Goal: Task Accomplishment & Management: Use online tool/utility

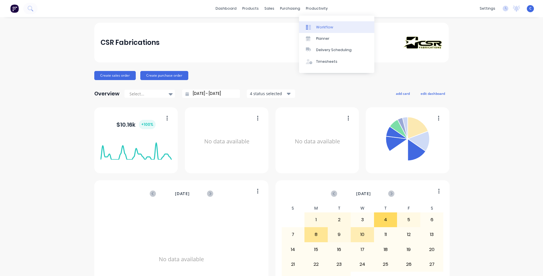
click at [321, 24] on link "Workflow" at bounding box center [336, 26] width 75 height 11
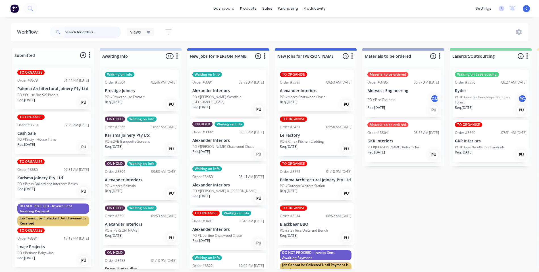
click at [69, 33] on input "text" at bounding box center [93, 31] width 56 height 11
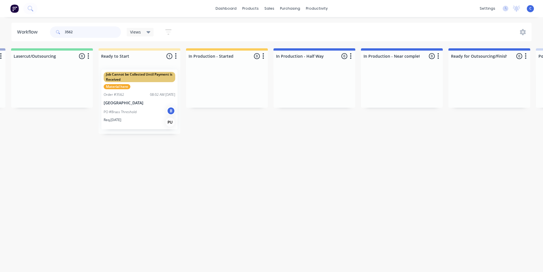
scroll to position [0, 568]
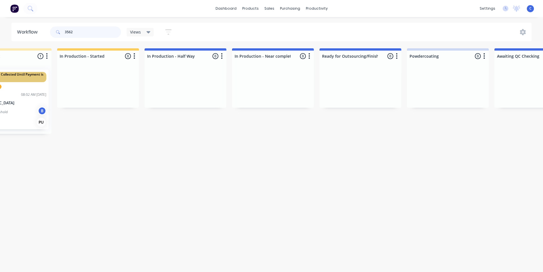
type input "3562"
drag, startPoint x: 11, startPoint y: 95, endPoint x: 390, endPoint y: 115, distance: 380.3
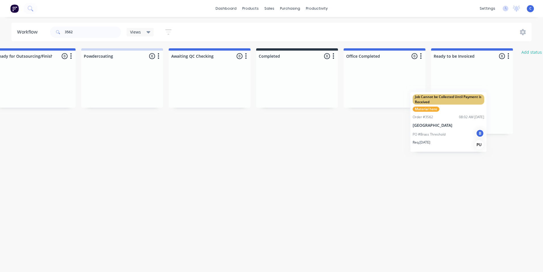
scroll to position [0, 895]
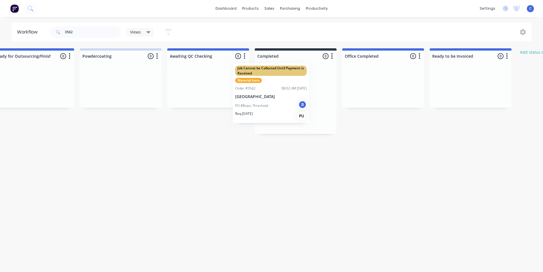
drag, startPoint x: 363, startPoint y: 98, endPoint x: 304, endPoint y: 90, distance: 59.4
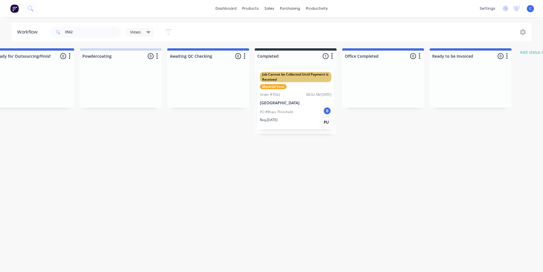
click at [294, 107] on div "PO #Brass Threshold B" at bounding box center [296, 112] width 72 height 11
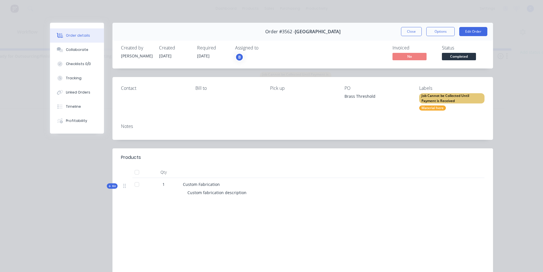
click at [435, 107] on div "Material here" at bounding box center [433, 107] width 27 height 5
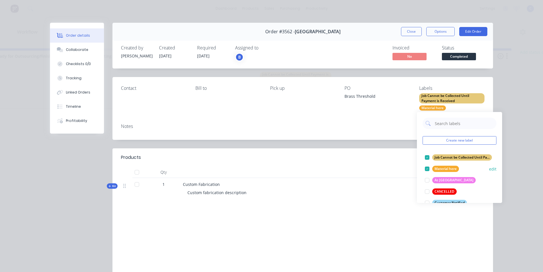
click at [441, 169] on div "Material here" at bounding box center [446, 169] width 27 height 6
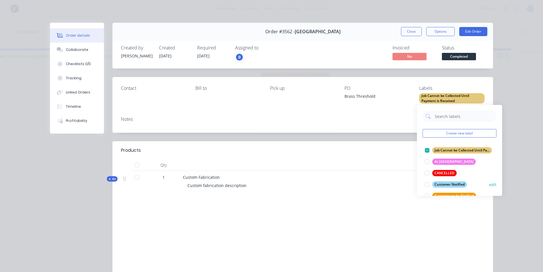
scroll to position [0, 0]
click at [452, 185] on div "Customer Notified" at bounding box center [450, 184] width 35 height 6
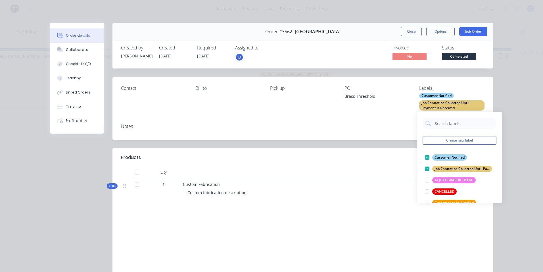
click at [323, 94] on div "Pick up" at bounding box center [302, 98] width 65 height 25
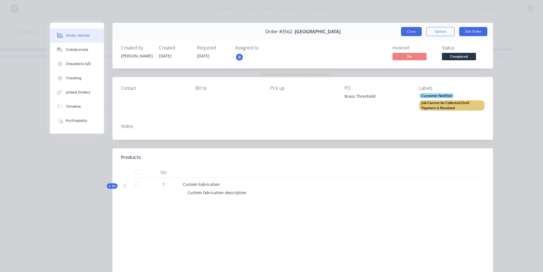
click at [408, 30] on button "Close" at bounding box center [411, 31] width 21 height 9
